Goal: Download file/media

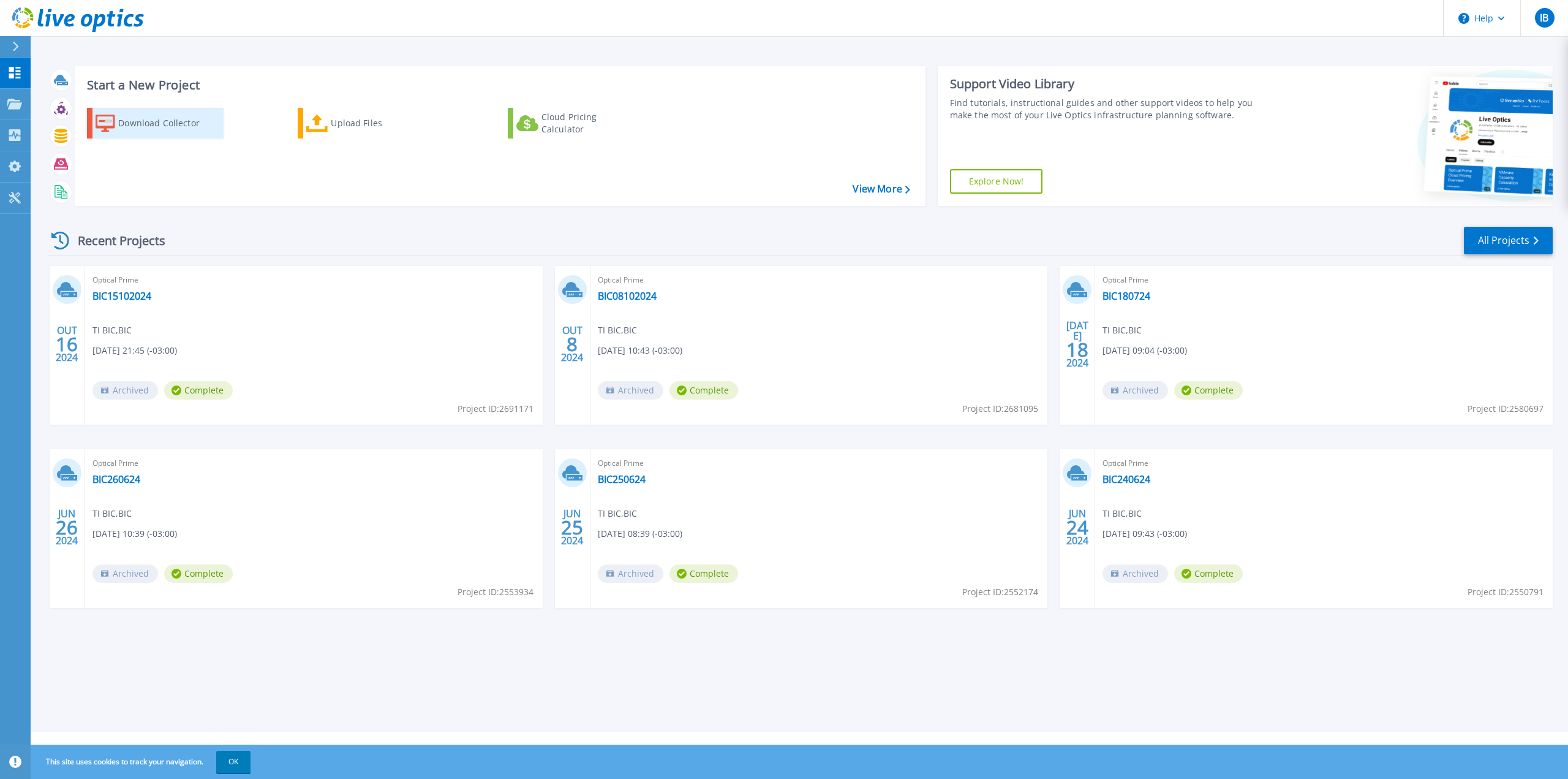
click at [179, 125] on div "Download Collector" at bounding box center [167, 123] width 98 height 25
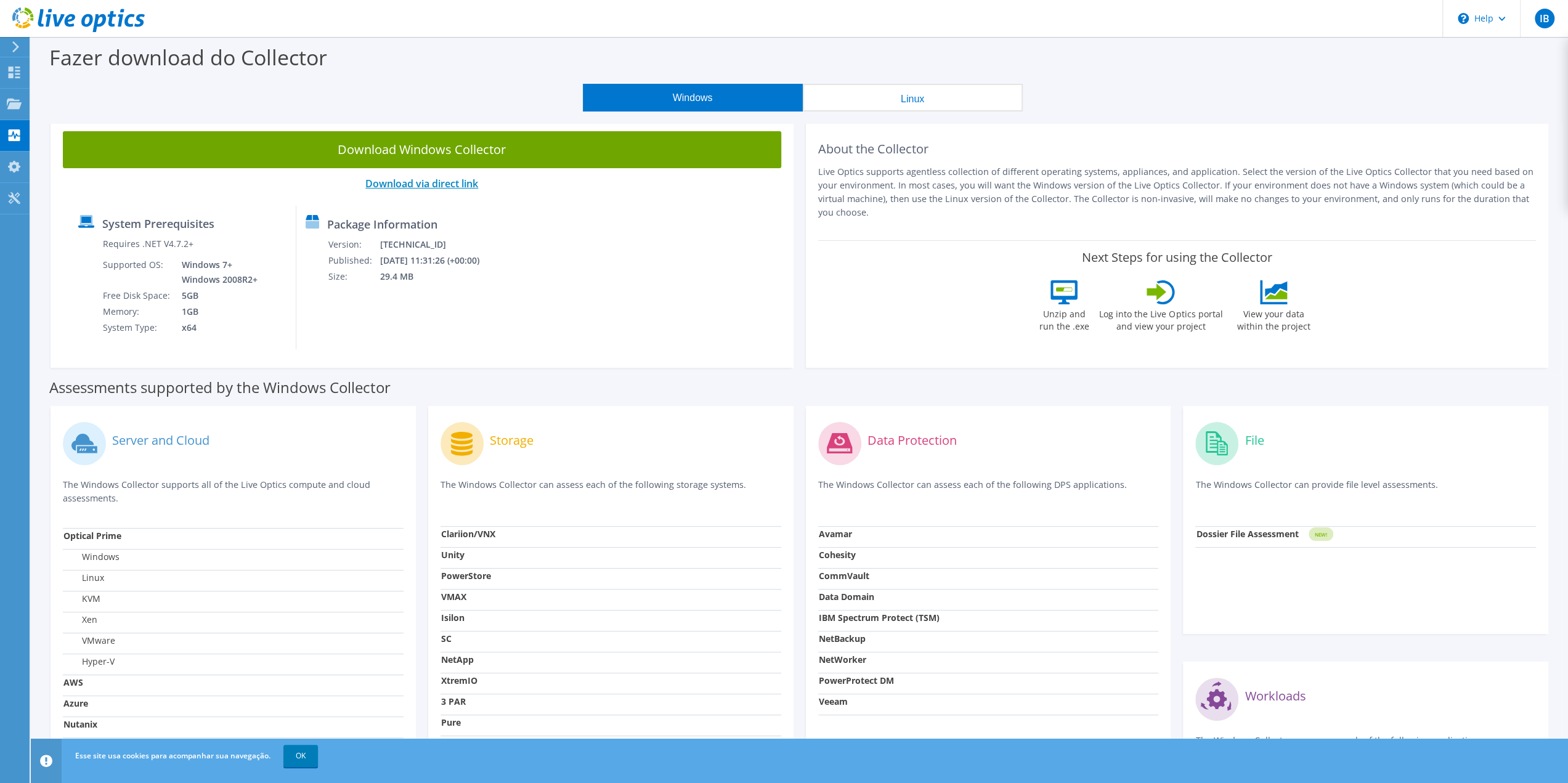
click at [440, 186] on link "Download via direct link" at bounding box center [421, 183] width 113 height 13
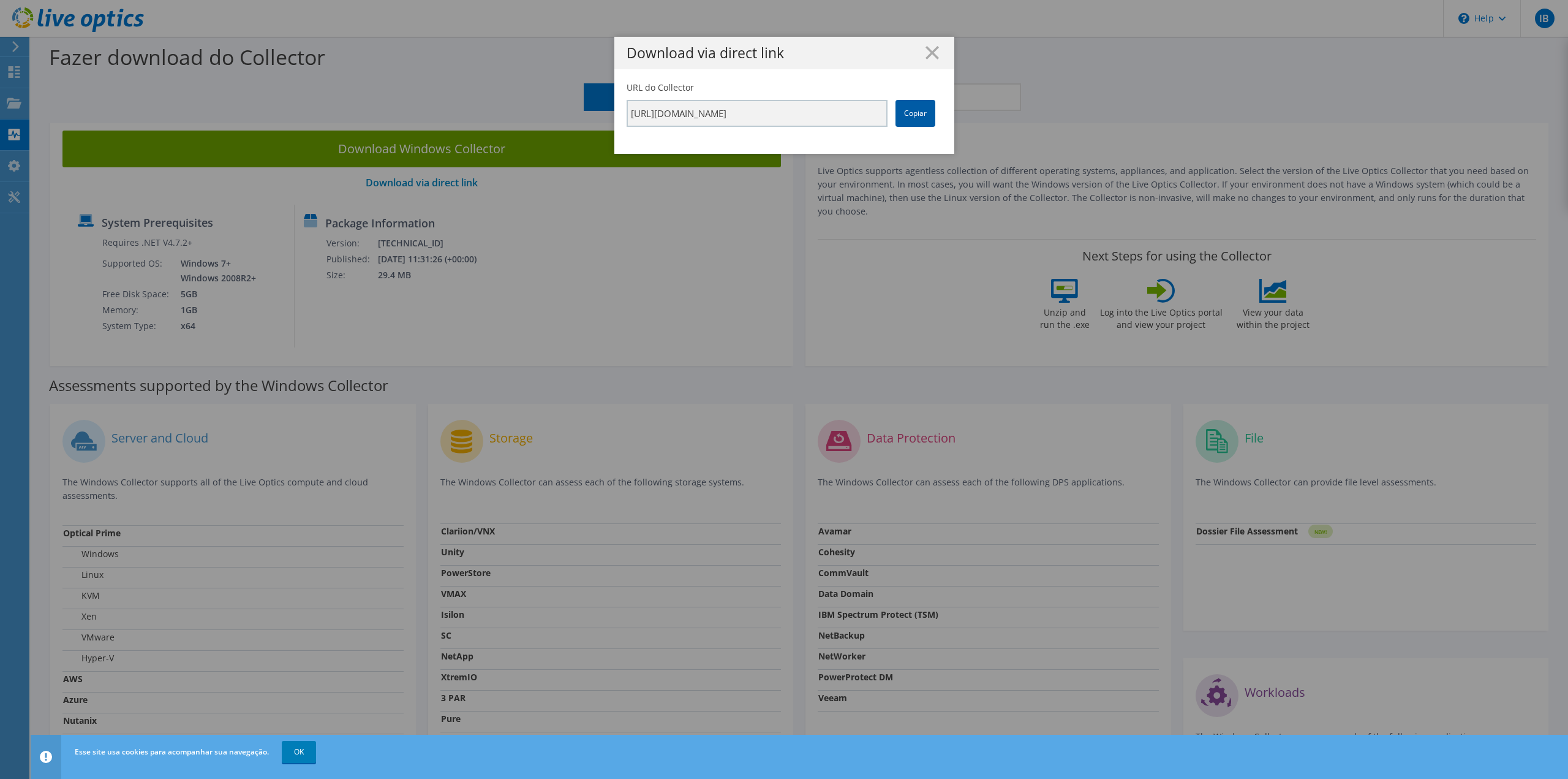
click at [916, 111] on link "Copiar" at bounding box center [916, 113] width 40 height 27
click at [929, 54] on line at bounding box center [932, 52] width 12 height 12
